Goal: Information Seeking & Learning: Learn about a topic

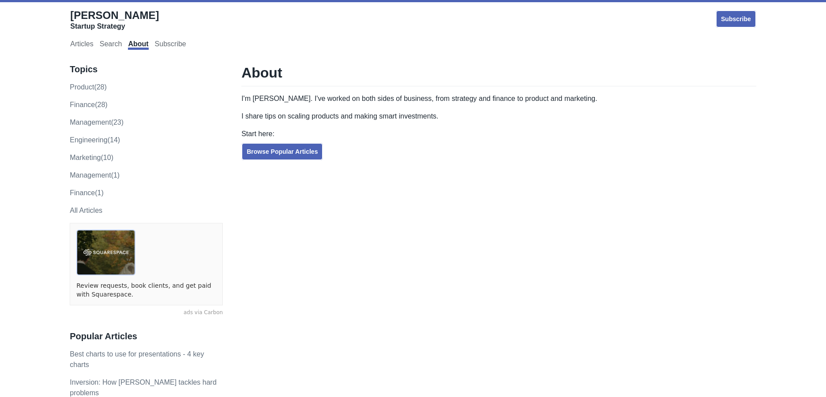
click at [82, 15] on span "[PERSON_NAME]" at bounding box center [114, 15] width 89 height 12
click at [87, 88] on link "product (28)" at bounding box center [88, 86] width 37 height 7
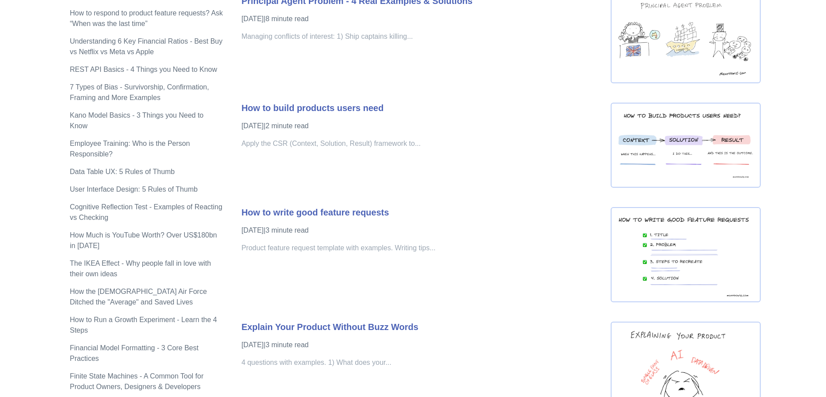
scroll to position [556, 0]
click at [301, 219] on div "How to write good feature requests Nov 25, 2023 | 3 minute read Product feature…" at bounding box center [421, 249] width 360 height 108
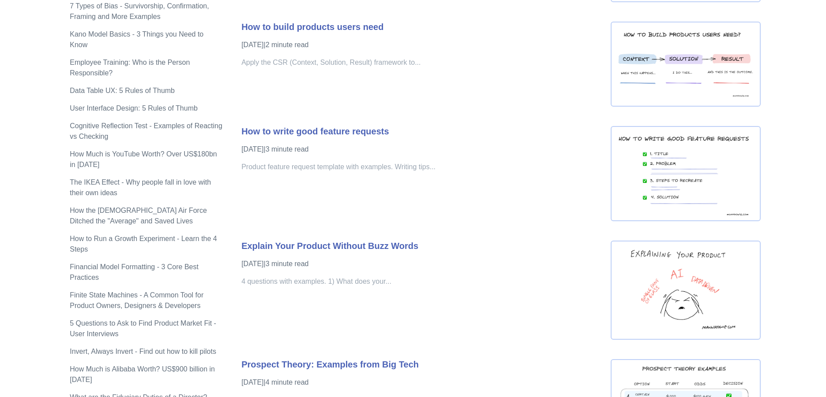
scroll to position [672, 0]
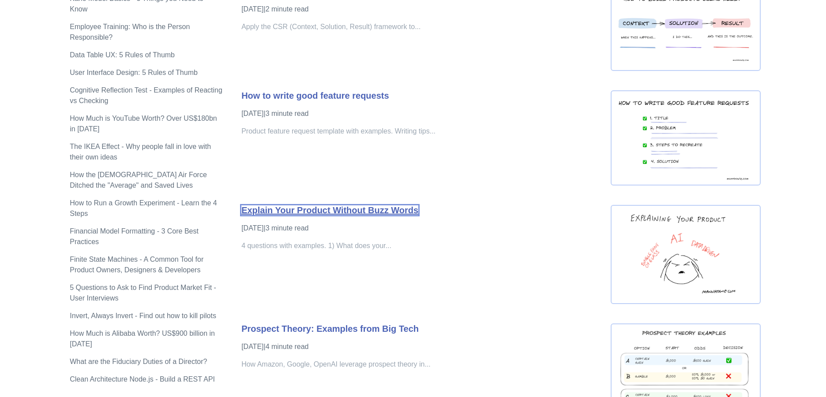
click at [366, 211] on link "Explain Your Product Without Buzz Words" at bounding box center [329, 210] width 177 height 10
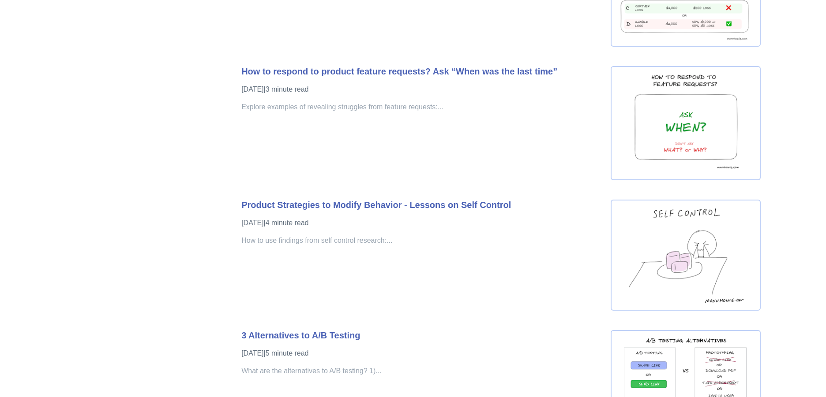
scroll to position [1061, 0]
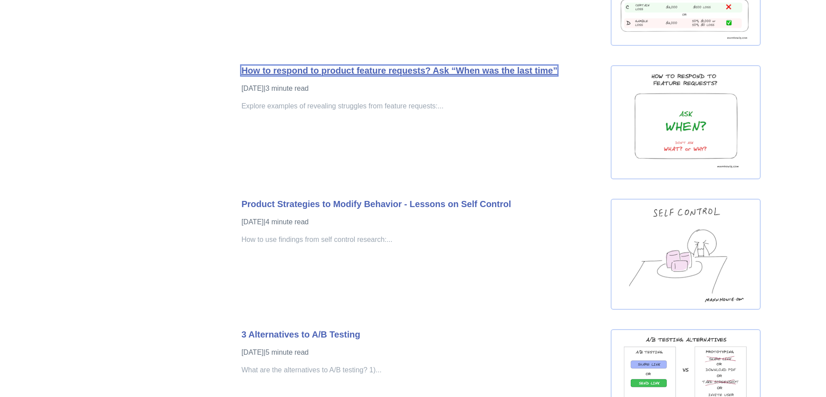
click at [361, 73] on link "How to respond to product feature requests? Ask “When was the last time”" at bounding box center [399, 71] width 316 height 10
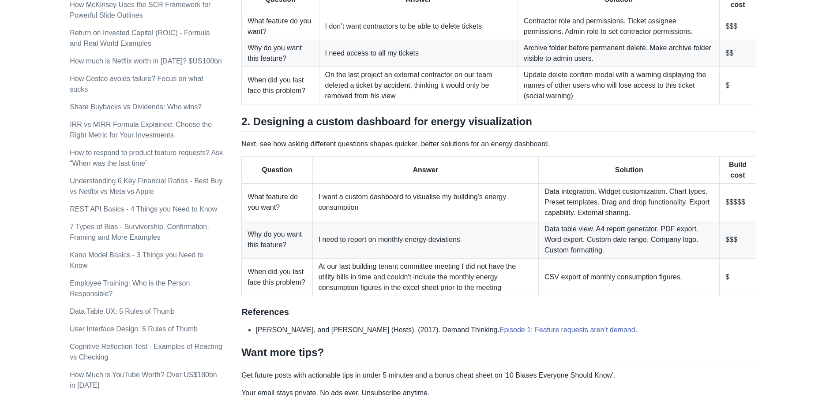
scroll to position [408, 0]
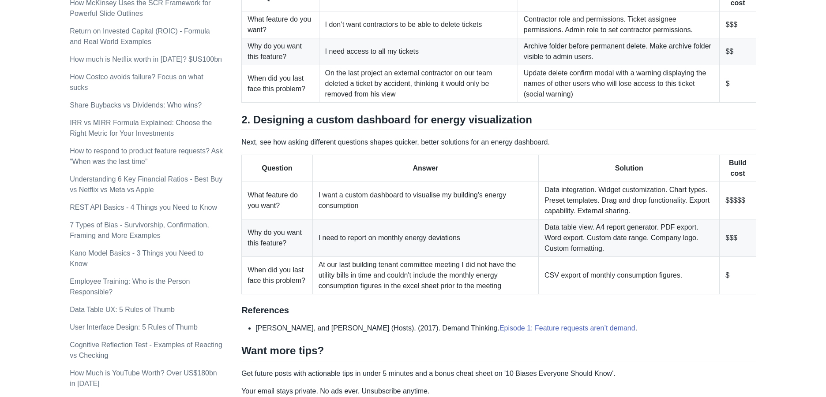
click at [439, 309] on h3 "References" at bounding box center [498, 310] width 515 height 11
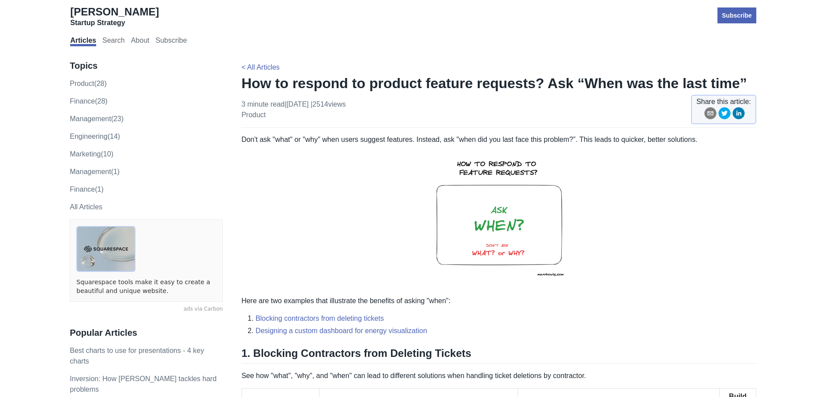
scroll to position [0, 0]
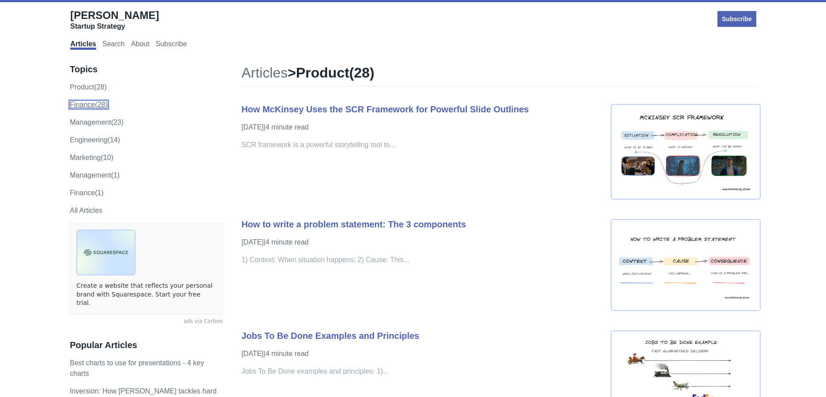
click at [92, 108] on link "finance (28)" at bounding box center [88, 104] width 37 height 7
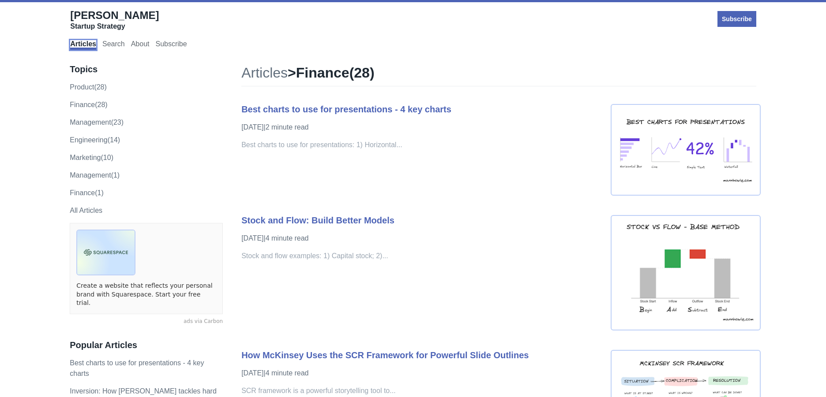
click at [85, 48] on link "Articles" at bounding box center [83, 45] width 26 height 10
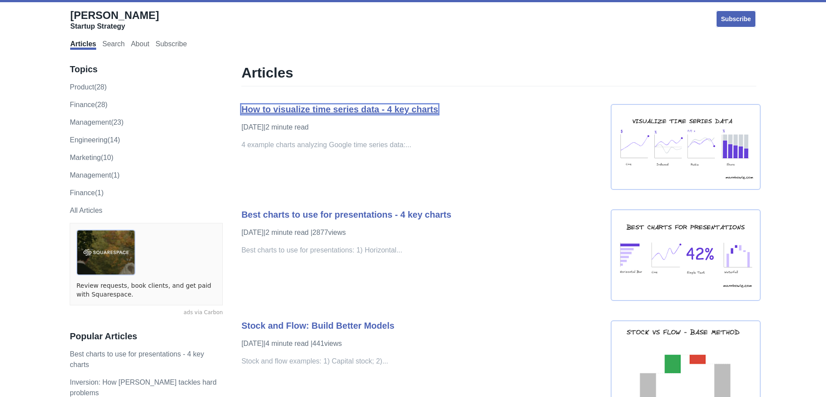
click at [358, 113] on link "How to visualize time series data - 4 key charts" at bounding box center [339, 110] width 197 height 10
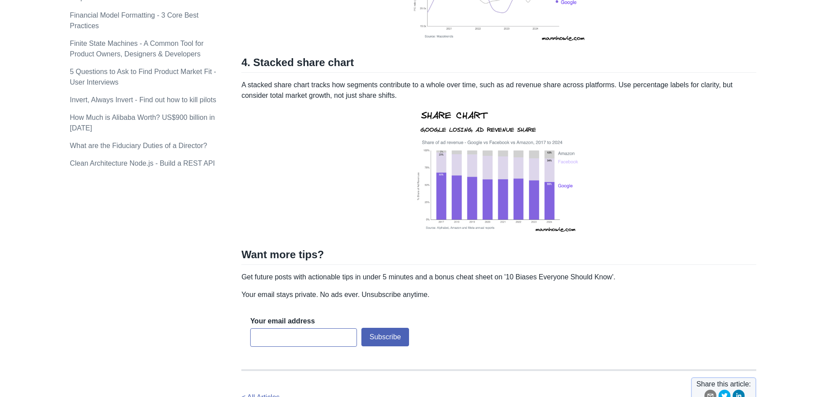
scroll to position [831, 0]
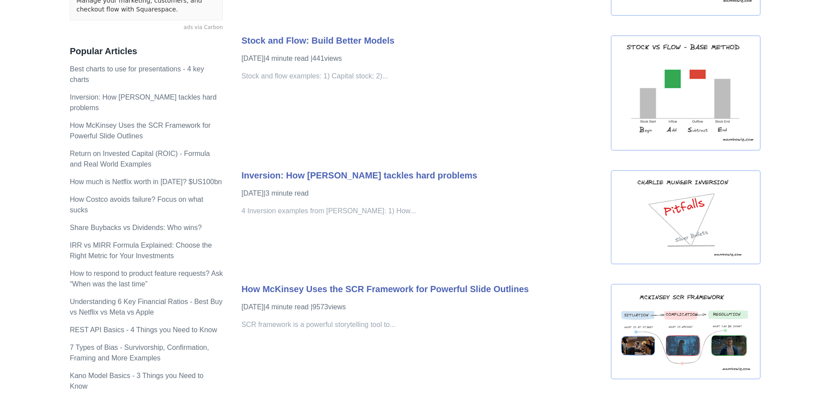
scroll to position [302, 0]
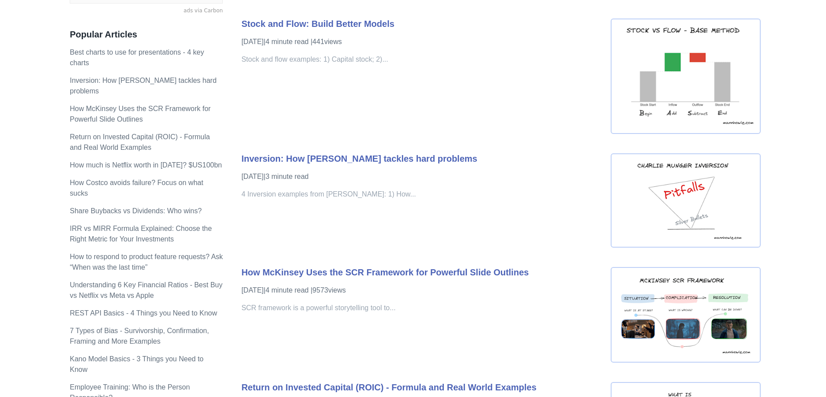
click at [331, 213] on div "Inversion: How Charlie Munger tackles hard problems Oct 27, 2024 | 3 minute rea…" at bounding box center [421, 196] width 360 height 107
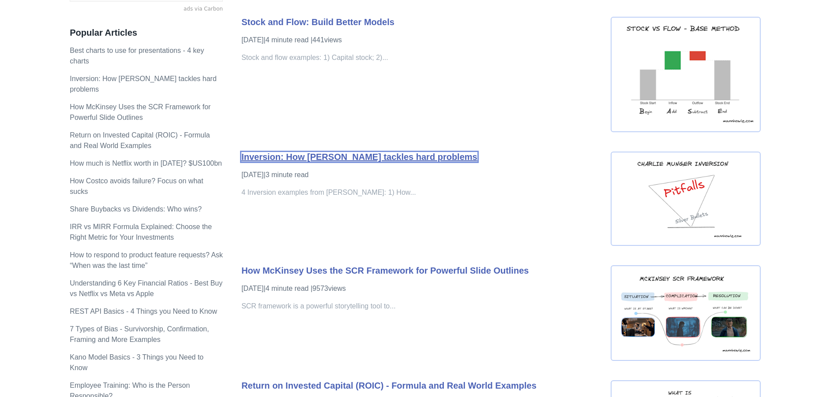
click at [330, 159] on link "Inversion: How Charlie Munger tackles hard problems" at bounding box center [359, 157] width 236 height 10
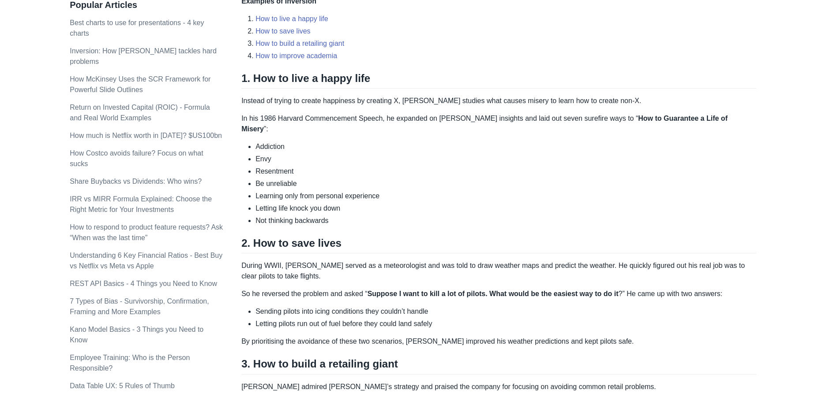
scroll to position [316, 0]
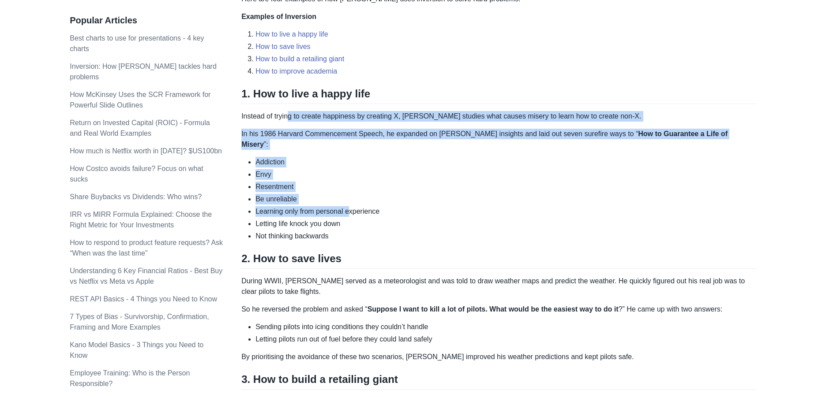
drag, startPoint x: 290, startPoint y: 113, endPoint x: 348, endPoint y: 198, distance: 103.4
click at [348, 198] on div "Some hard problems can only be solved by thinking backwards. Instead of searchi…" at bounding box center [498, 316] width 515 height 988
click at [348, 206] on li "Learning only from personal experience" at bounding box center [505, 211] width 501 height 11
drag, startPoint x: 381, startPoint y: 221, endPoint x: 248, endPoint y: 119, distance: 168.2
click at [248, 119] on div "Some hard problems can only be solved by thinking backwards. Instead of searchi…" at bounding box center [498, 316] width 515 height 988
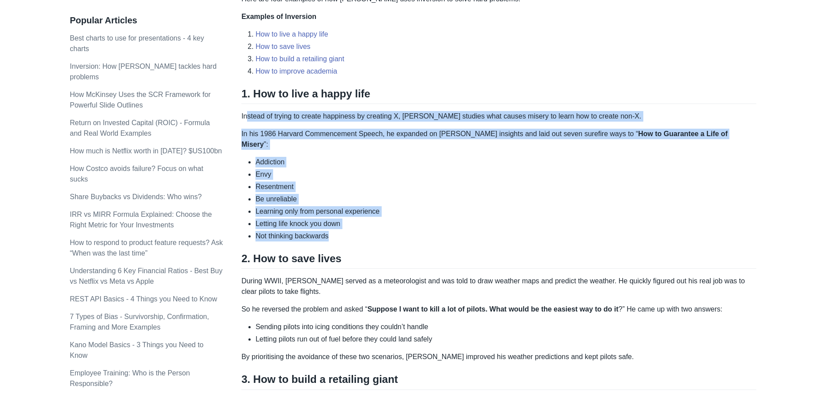
click at [278, 136] on p "In his 1986 Harvard Commencement Speech, he expanded on Johnny Carson’s insight…" at bounding box center [498, 139] width 515 height 21
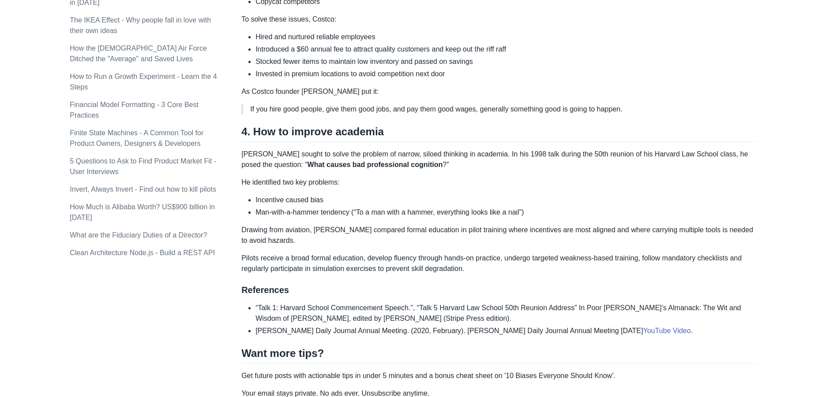
scroll to position [803, 0]
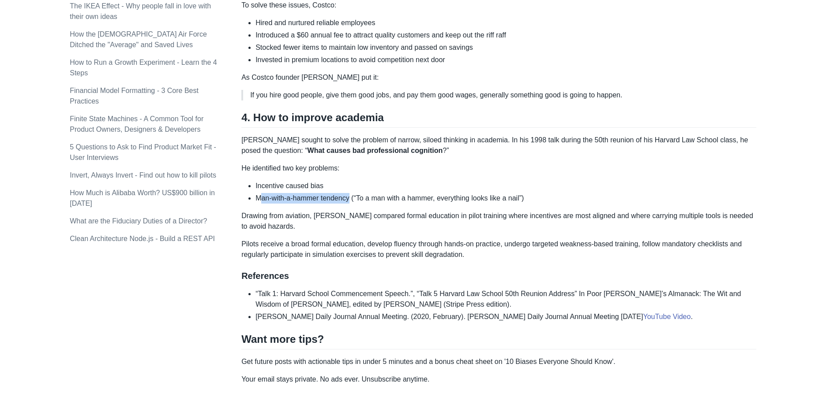
drag, startPoint x: 262, startPoint y: 185, endPoint x: 353, endPoint y: 186, distance: 90.8
click at [353, 193] on li "Man-with-a-hammer tendency (“To a man with a hammer, everything looks like a na…" at bounding box center [505, 198] width 501 height 11
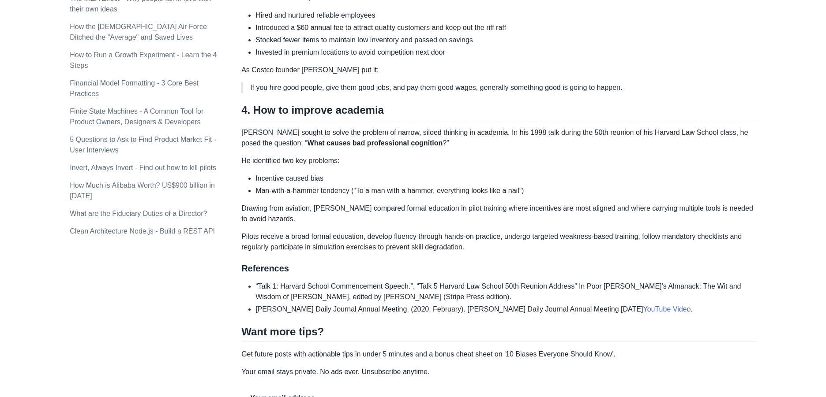
scroll to position [812, 0]
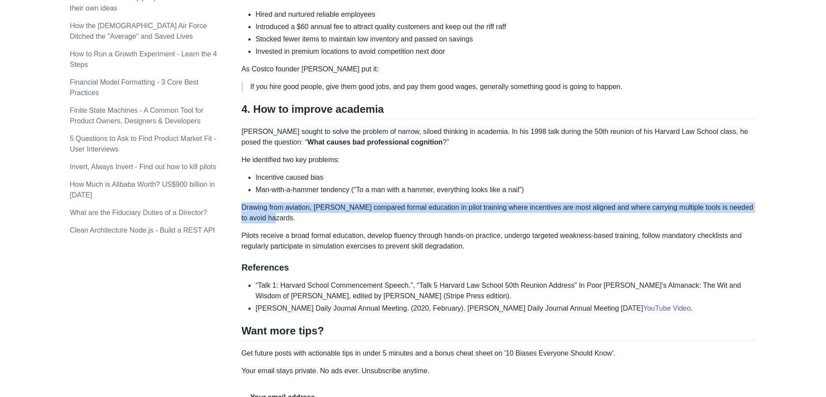
drag, startPoint x: 279, startPoint y: 212, endPoint x: 261, endPoint y: 188, distance: 29.8
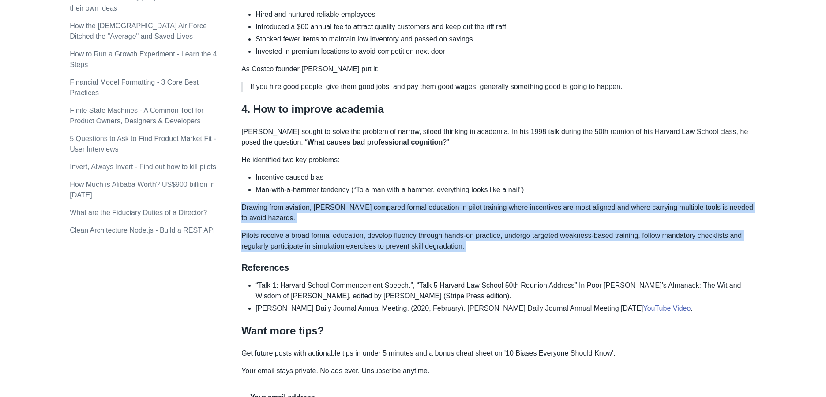
drag, startPoint x: 261, startPoint y: 188, endPoint x: 469, endPoint y: 239, distance: 214.1
click at [469, 239] on p "Pilots receive a broad formal education, develop fluency through hands-on pract…" at bounding box center [498, 241] width 515 height 21
drag, startPoint x: 478, startPoint y: 239, endPoint x: 353, endPoint y: 198, distance: 131.5
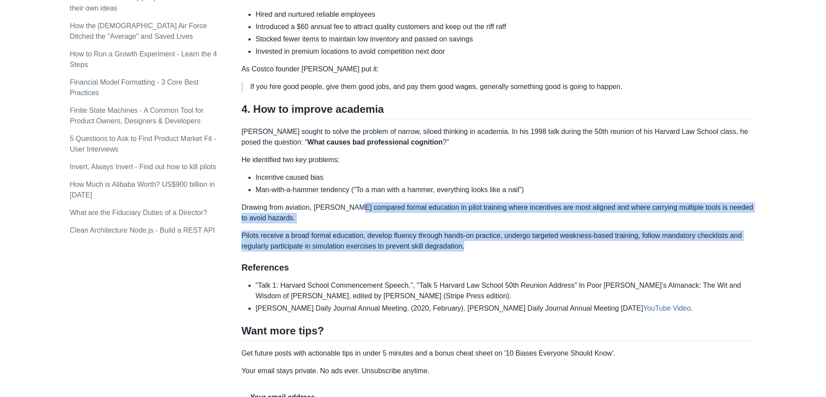
click at [353, 202] on p "Drawing from aviation, Charlie compared formal education in pilot training wher…" at bounding box center [498, 212] width 515 height 21
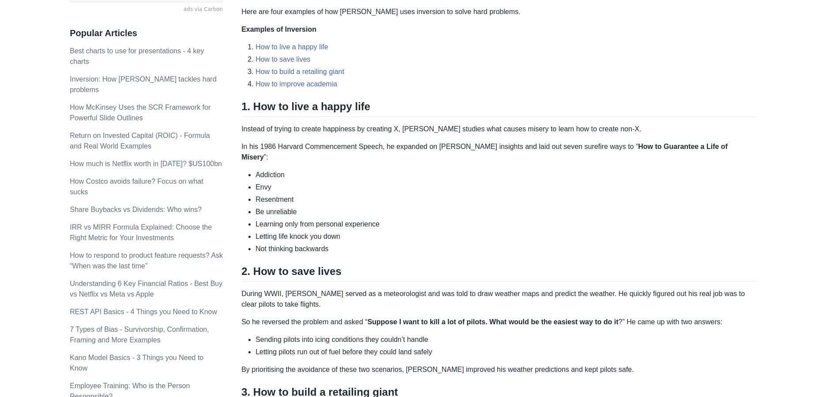
scroll to position [347, 0]
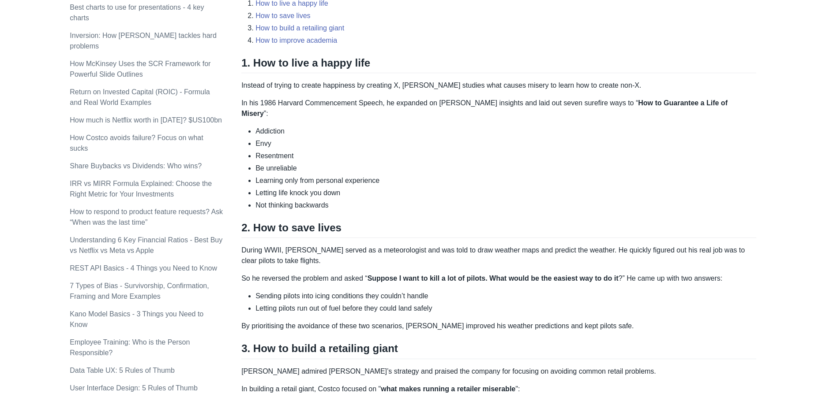
click at [434, 221] on h2 "2. How to save lives" at bounding box center [498, 229] width 515 height 17
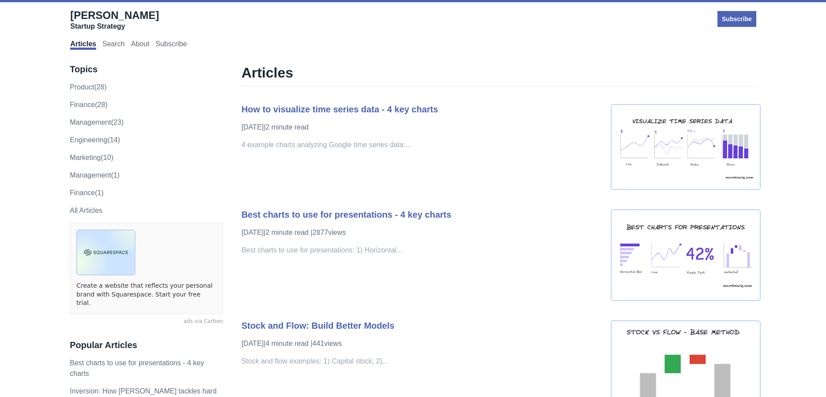
scroll to position [2, 0]
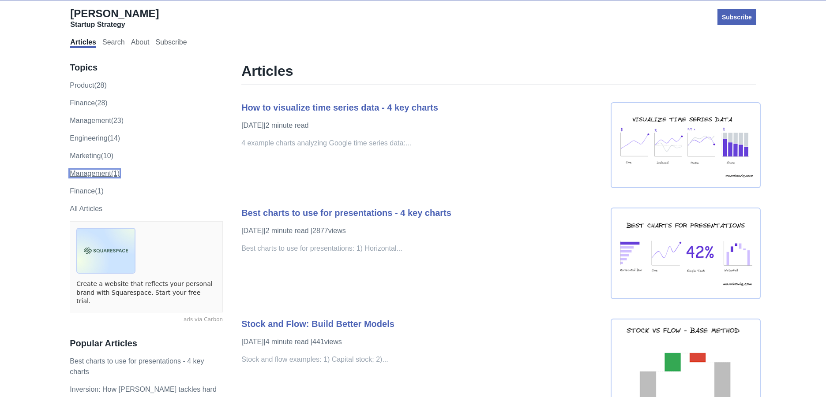
click at [94, 177] on link "Management (1)" at bounding box center [95, 173] width 50 height 7
click at [87, 192] on link "Finance (1)" at bounding box center [87, 190] width 34 height 7
click at [89, 205] on link "All Articles" at bounding box center [86, 208] width 33 height 7
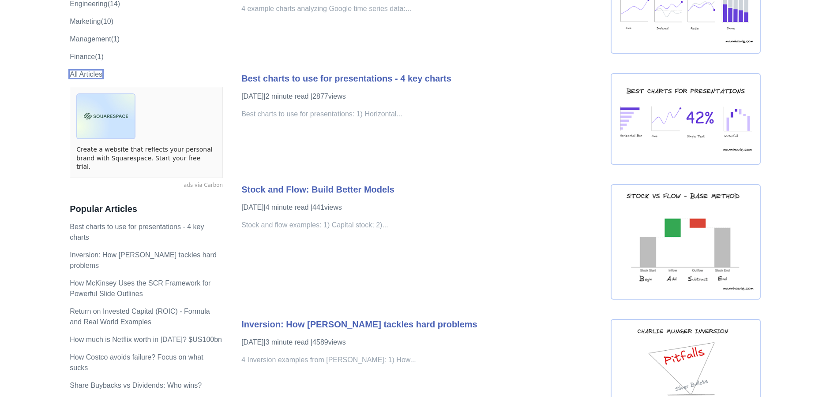
scroll to position [140, 0]
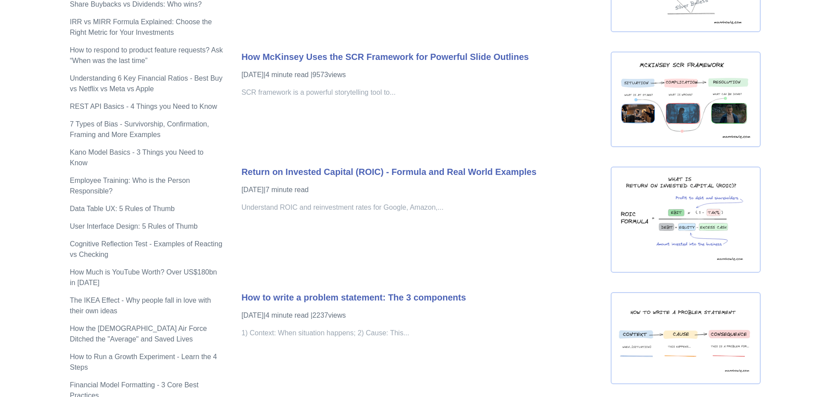
scroll to position [519, 0]
click at [79, 148] on link "Kano Model Basics - 3 Things you Need to Know" at bounding box center [137, 157] width 134 height 18
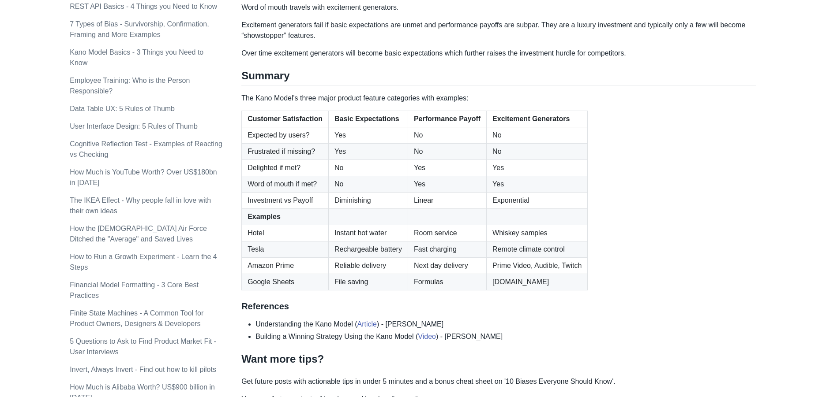
scroll to position [611, 0]
